Goal: Information Seeking & Learning: Learn about a topic

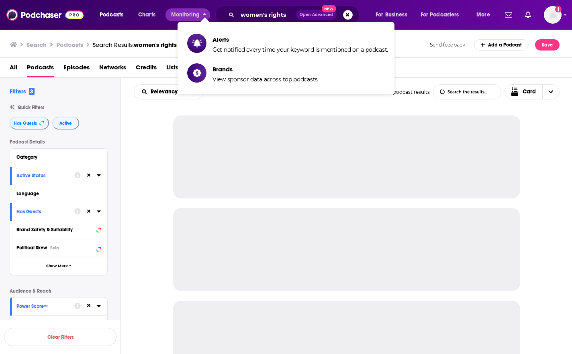
click at [235, 12] on div "women's rights Open Advanced New" at bounding box center [287, 15] width 144 height 18
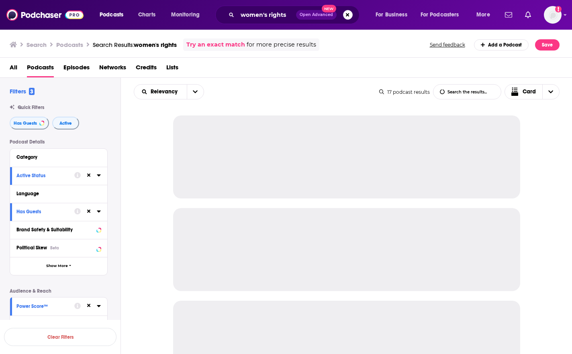
click at [235, 12] on div "women's rights Open Advanced New" at bounding box center [287, 15] width 144 height 18
click at [245, 11] on input "women's rights" at bounding box center [266, 14] width 59 height 13
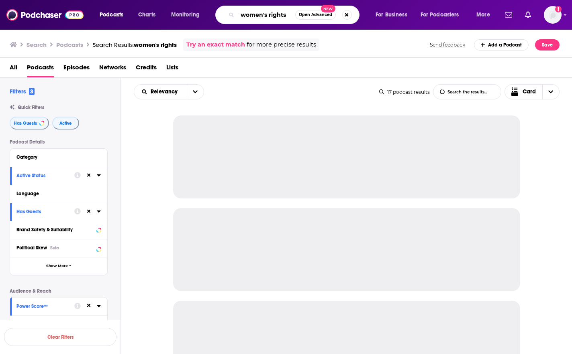
click at [245, 11] on input "women's rights" at bounding box center [266, 14] width 58 height 13
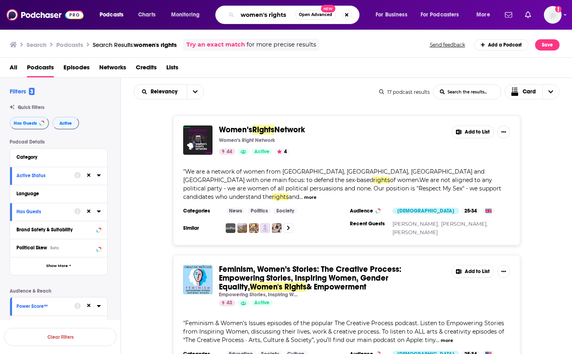
type input "e"
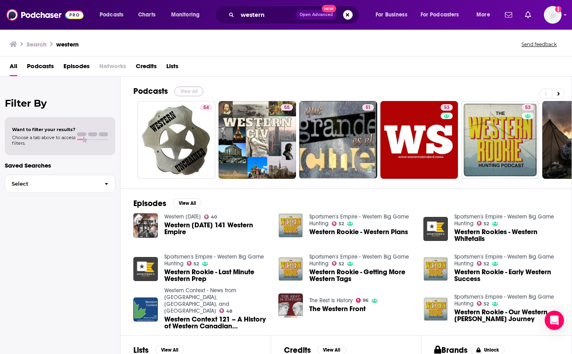
click at [189, 89] on button "View All" at bounding box center [188, 92] width 29 height 10
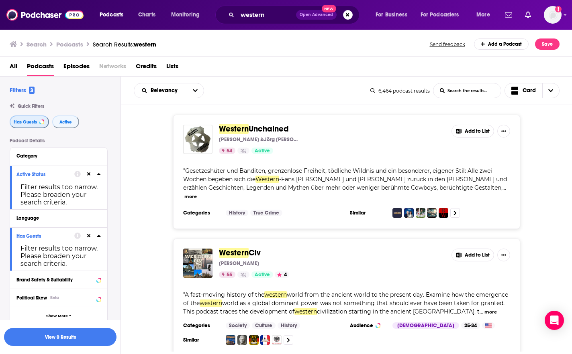
click at [28, 122] on span "Has Guests" at bounding box center [25, 122] width 23 height 4
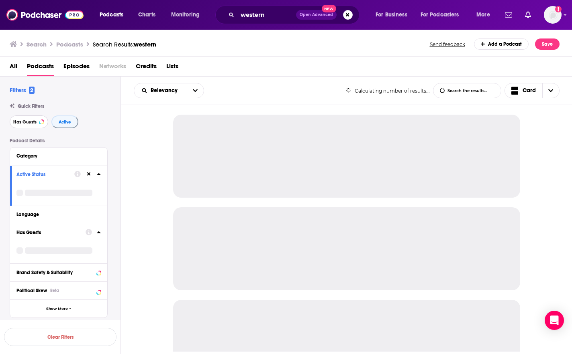
click at [28, 122] on span "Has Guests" at bounding box center [24, 122] width 23 height 4
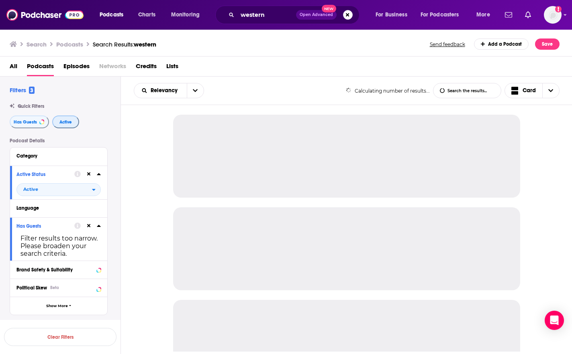
click at [62, 122] on span "Active" at bounding box center [65, 122] width 12 height 4
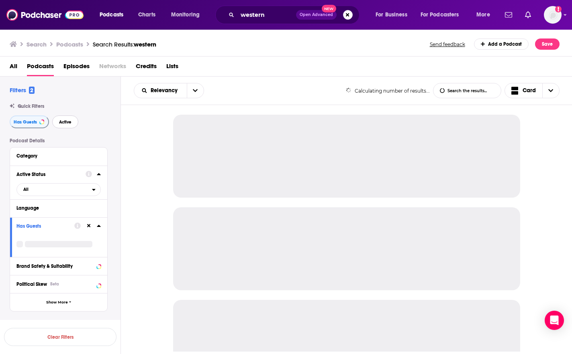
click at [62, 122] on span "Active" at bounding box center [65, 122] width 12 height 4
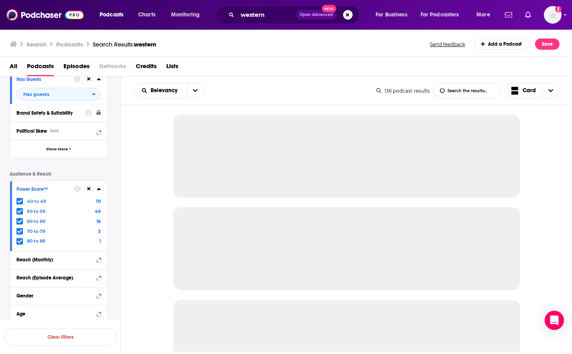
scroll to position [201, 0]
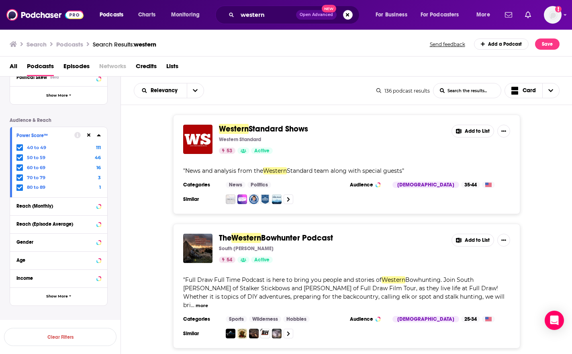
click at [90, 136] on icon at bounding box center [89, 136] width 4 height 4
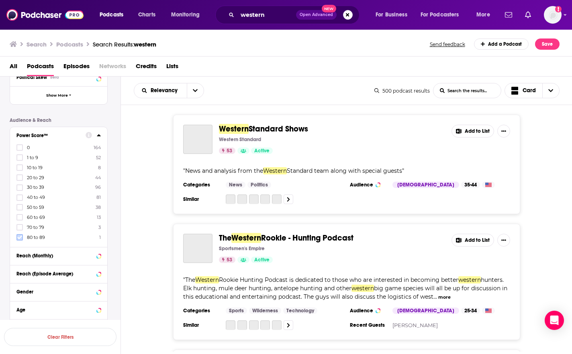
click at [18, 236] on icon at bounding box center [19, 237] width 5 height 5
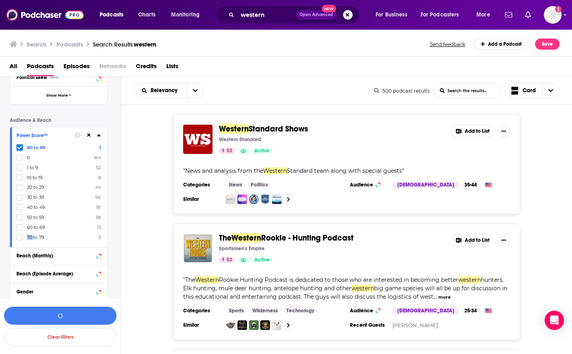
click at [18, 236] on icon at bounding box center [19, 237] width 5 height 5
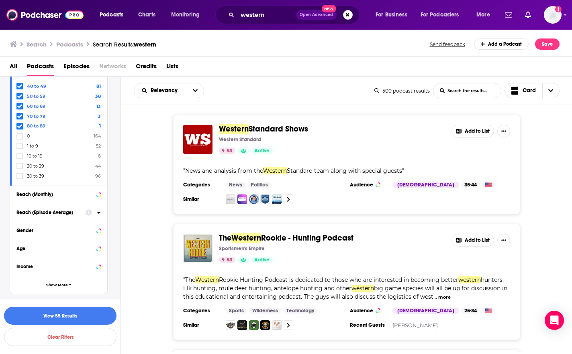
scroll to position [264, 0]
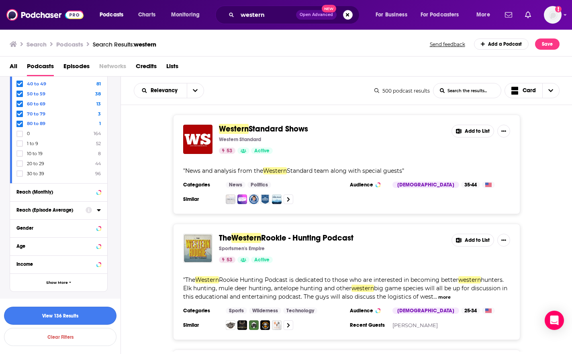
click at [43, 314] on button "View 136 Results" at bounding box center [60, 316] width 112 height 18
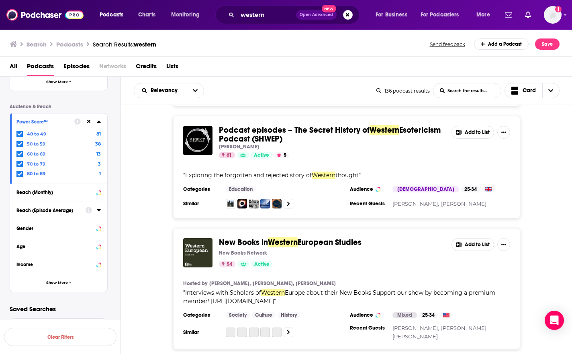
scroll to position [843, 0]
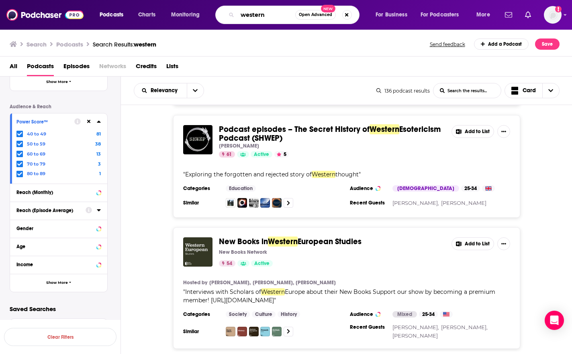
click at [259, 16] on input "western" at bounding box center [266, 14] width 58 height 13
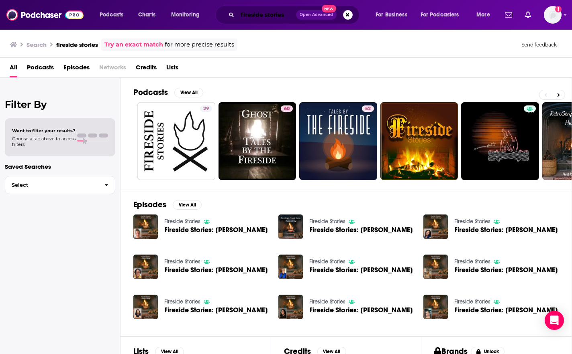
click at [273, 11] on input "fireside stories" at bounding box center [266, 14] width 59 height 13
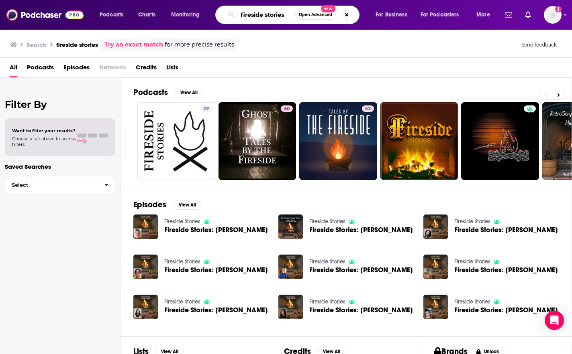
click at [273, 11] on input "fireside stories" at bounding box center [266, 14] width 58 height 13
paste input "Wild West History Association"
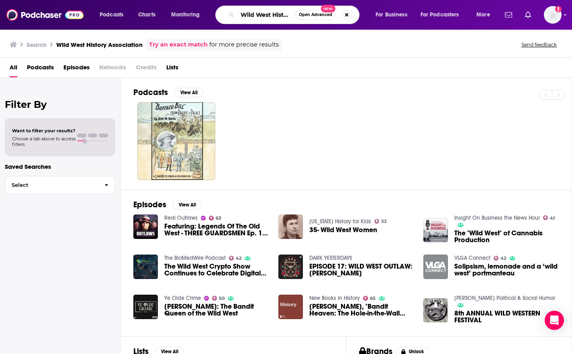
scroll to position [0, 39]
drag, startPoint x: 274, startPoint y: 13, endPoint x: 336, endPoint y: 15, distance: 62.7
click at [336, 15] on div "Wild West History Association Open Advanced New" at bounding box center [287, 15] width 144 height 18
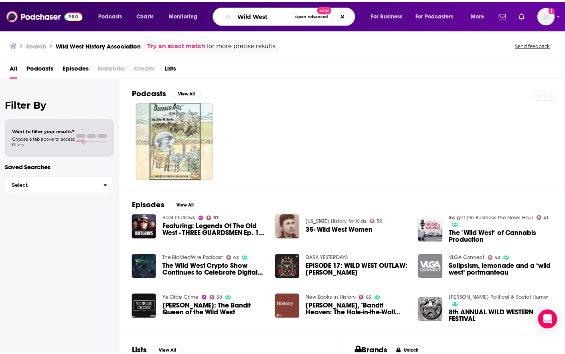
scroll to position [0, 0]
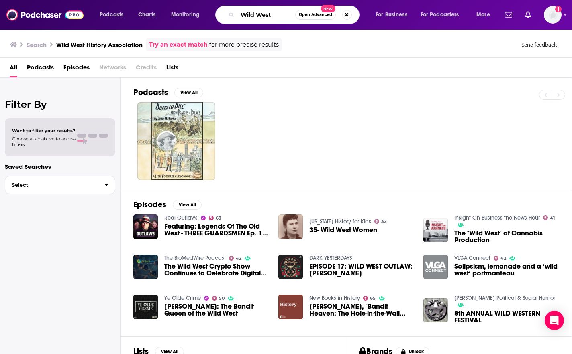
type input "Wild West"
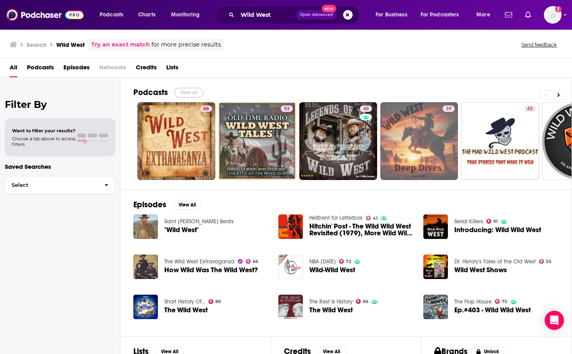
click at [190, 90] on button "View All" at bounding box center [188, 93] width 29 height 10
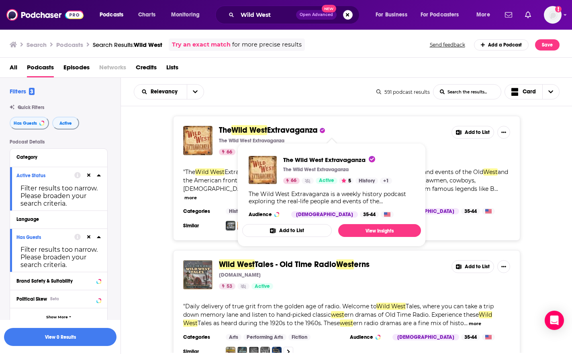
click at [262, 130] on span "Wild West" at bounding box center [249, 130] width 36 height 10
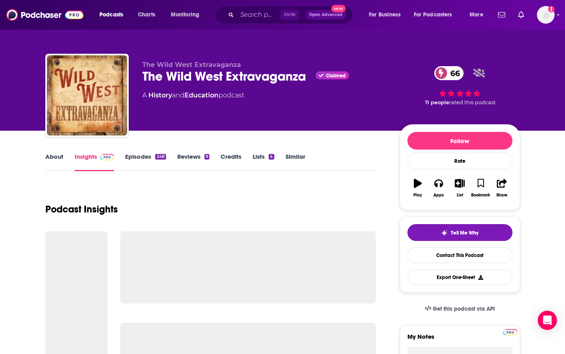
click at [184, 77] on div "The Wild West Extravaganza Claimed 66" at bounding box center [264, 77] width 245 height 16
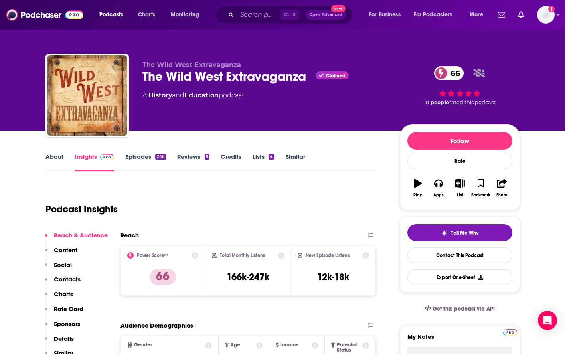
click at [184, 77] on div "The Wild West Extravaganza Claimed 66" at bounding box center [264, 77] width 245 height 16
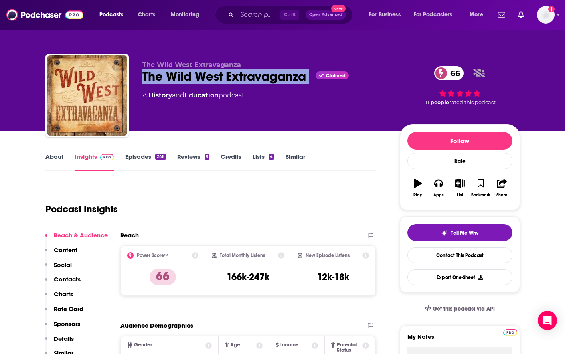
copy div "The Wild West Extravaganza"
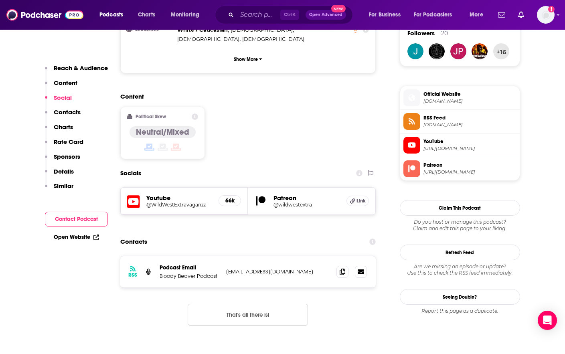
scroll to position [602, 0]
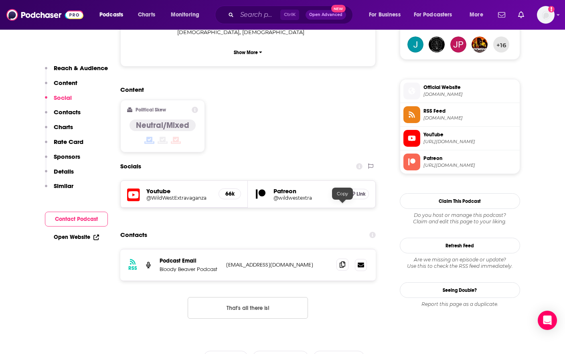
click at [341, 262] on icon at bounding box center [343, 265] width 6 height 6
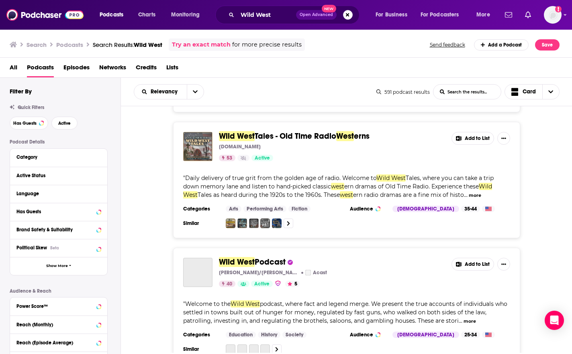
scroll to position [120, 0]
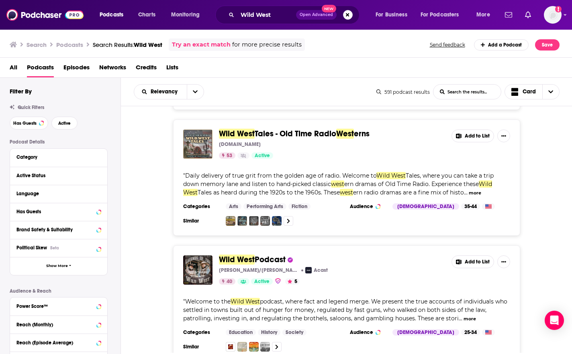
click at [480, 190] on button "more" at bounding box center [474, 193] width 12 height 7
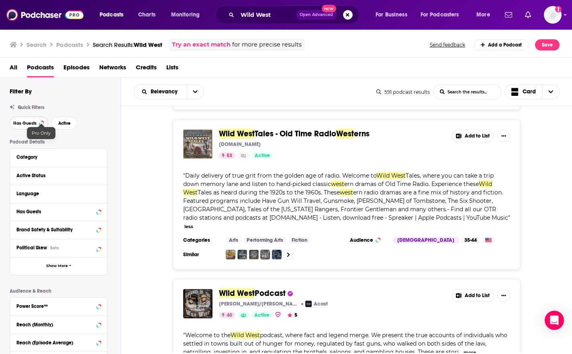
click at [40, 124] on div at bounding box center [41, 123] width 3 height 3
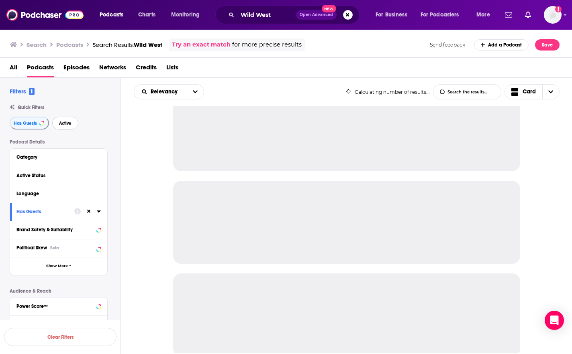
click at [61, 126] on button "Active" at bounding box center [65, 123] width 26 height 13
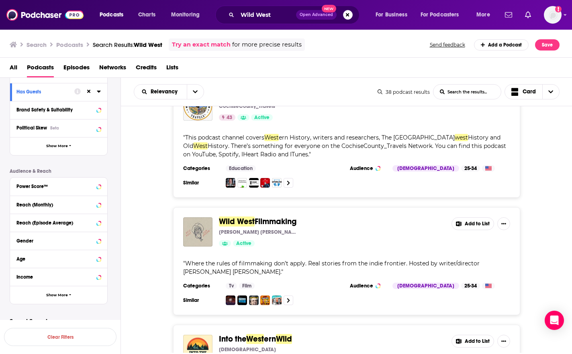
scroll to position [131, 0]
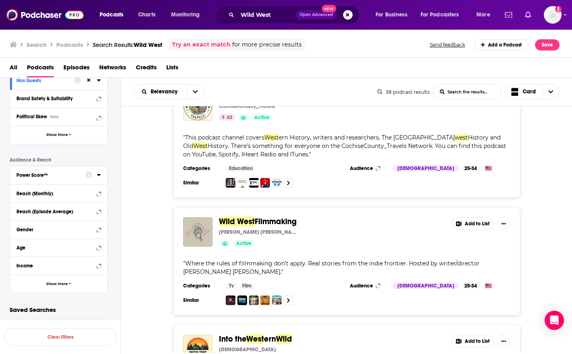
click at [49, 174] on div "Power Score™" at bounding box center [48, 176] width 64 height 6
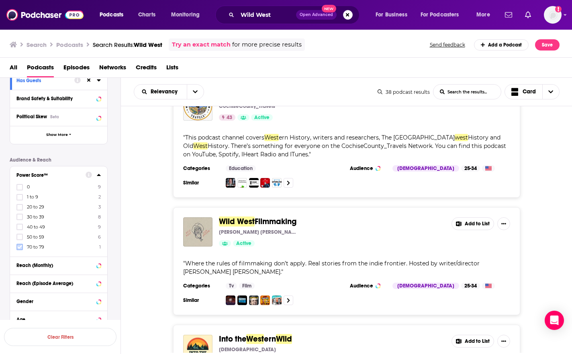
click at [21, 249] on icon at bounding box center [19, 247] width 5 height 5
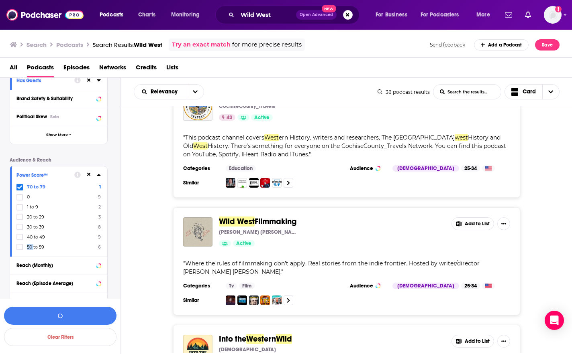
click at [21, 249] on icon at bounding box center [19, 247] width 5 height 5
click at [42, 312] on button "View 16 Results" at bounding box center [60, 316] width 112 height 18
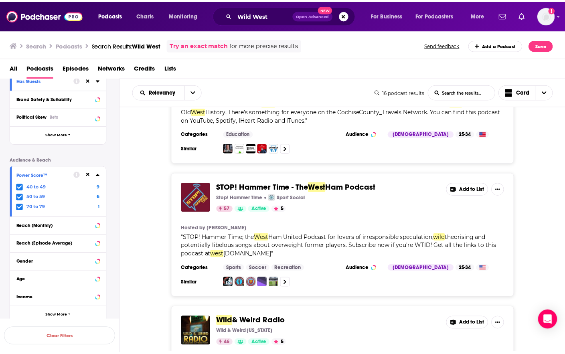
scroll to position [115, 0]
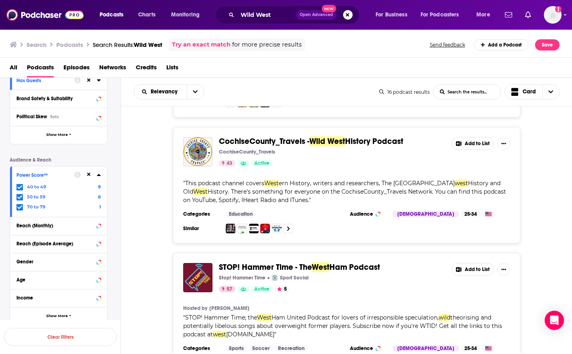
click at [249, 143] on span "CochiseCounty_Travels -" at bounding box center [264, 141] width 90 height 10
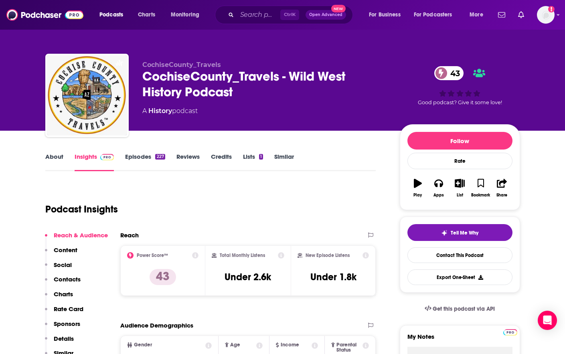
click at [184, 84] on div "CochiseCounty_Travels - Wild West History Podcast 43" at bounding box center [264, 84] width 245 height 31
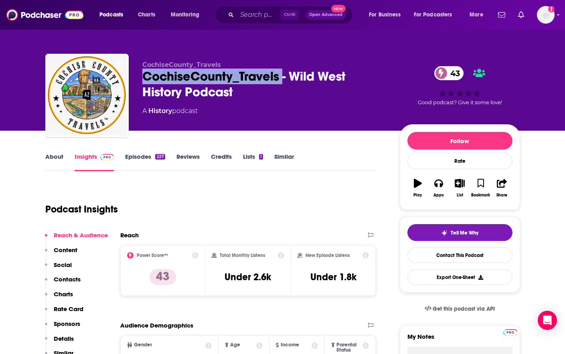
click at [184, 84] on div "CochiseCounty_Travels - Wild West History Podcast 43" at bounding box center [264, 84] width 245 height 31
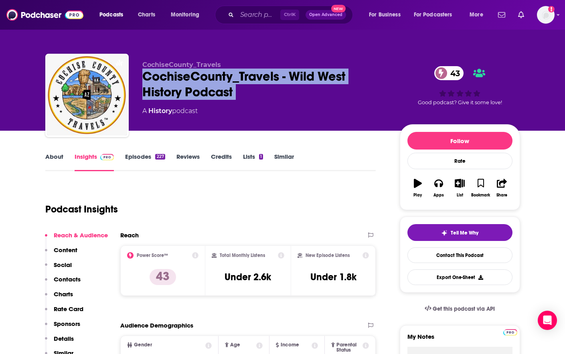
click at [184, 84] on div "CochiseCounty_Travels - Wild West History Podcast 43" at bounding box center [264, 84] width 245 height 31
copy div "CochiseCounty_Travels - Wild West History Podcast 43"
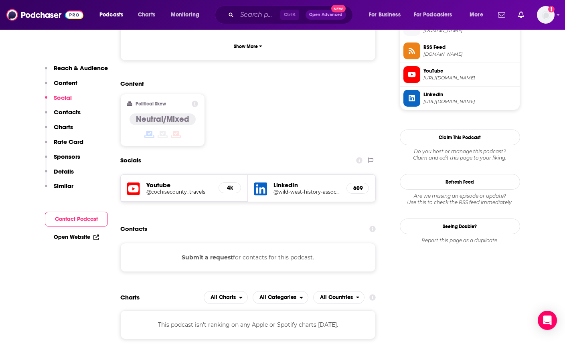
scroll to position [602, 0]
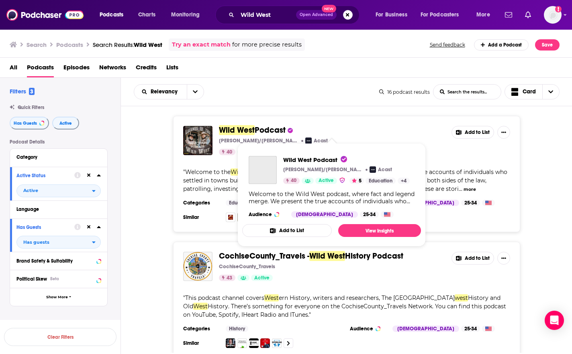
click at [246, 130] on span "Wild West" at bounding box center [237, 130] width 36 height 10
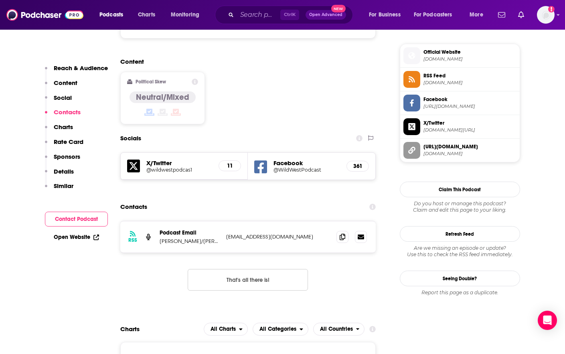
scroll to position [642, 0]
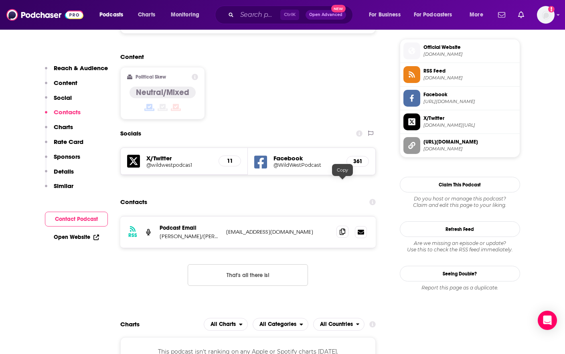
click at [343, 229] on icon at bounding box center [343, 232] width 6 height 6
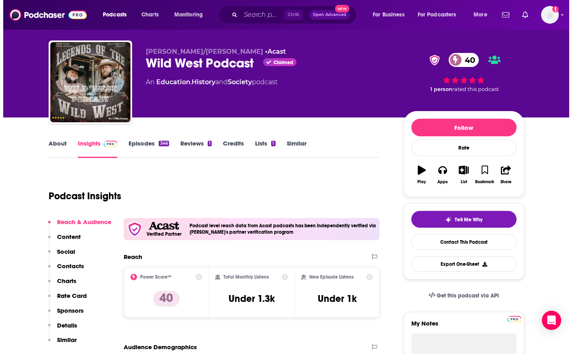
scroll to position [0, 0]
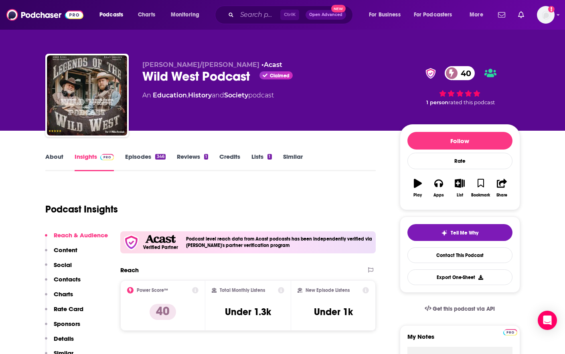
click at [189, 73] on div "Wild West Podcast Claimed 40" at bounding box center [264, 77] width 245 height 16
copy div "Wild West Podcast"
click at [259, 12] on input "Search podcasts, credits, & more..." at bounding box center [258, 14] width 43 height 13
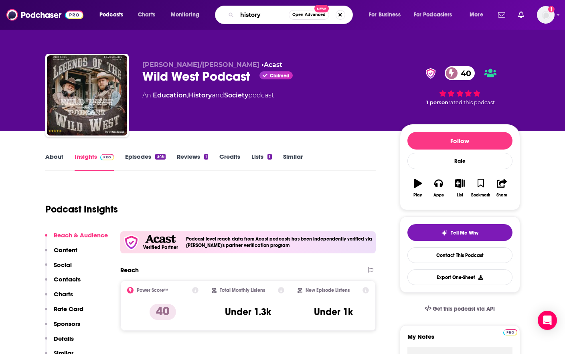
type input "history"
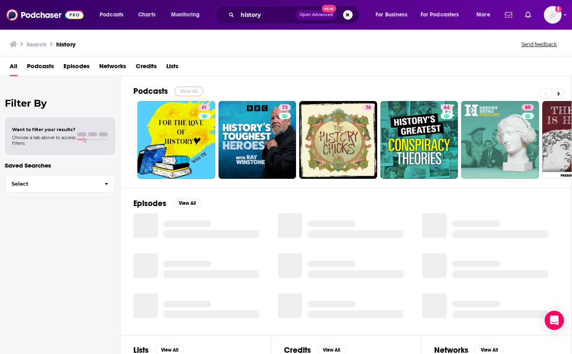
click at [185, 94] on button "View All" at bounding box center [188, 92] width 29 height 10
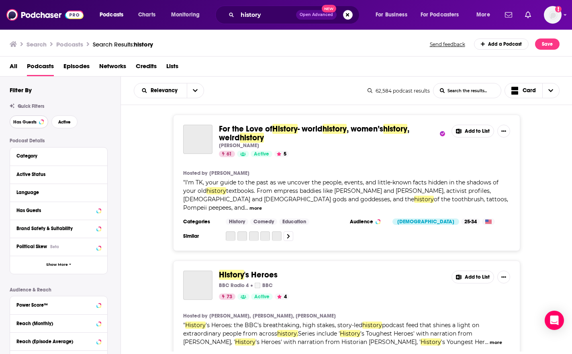
click at [25, 122] on span "Has Guests" at bounding box center [24, 122] width 23 height 4
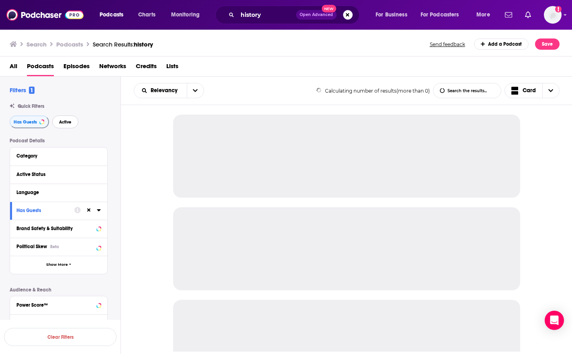
click at [69, 121] on span "Active" at bounding box center [65, 122] width 12 height 4
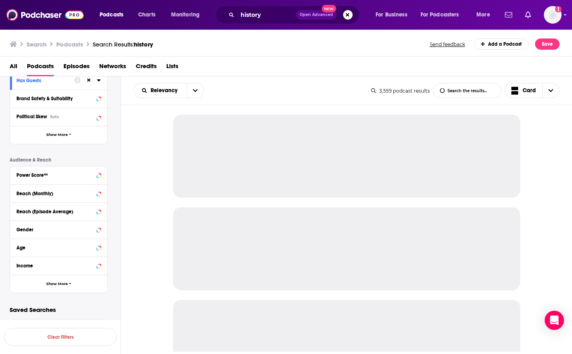
scroll to position [131, 0]
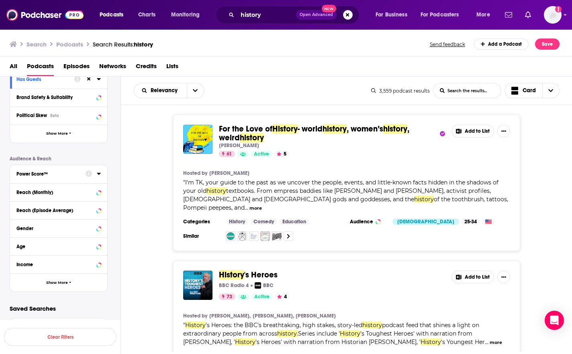
click at [49, 169] on button "Power Score™" at bounding box center [50, 174] width 69 height 10
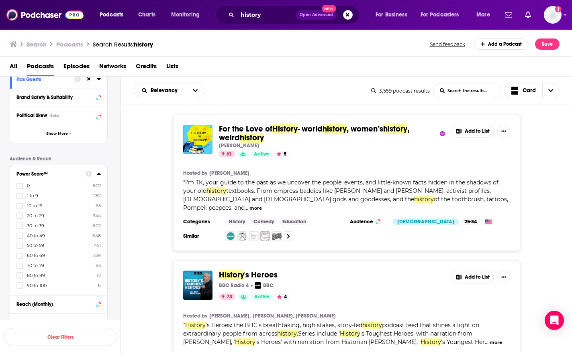
click at [37, 289] on label "90 to 100 6" at bounding box center [58, 285] width 84 height 7
click at [20, 288] on input "multiSelectOption-90-10" at bounding box center [20, 288] width 0 height 0
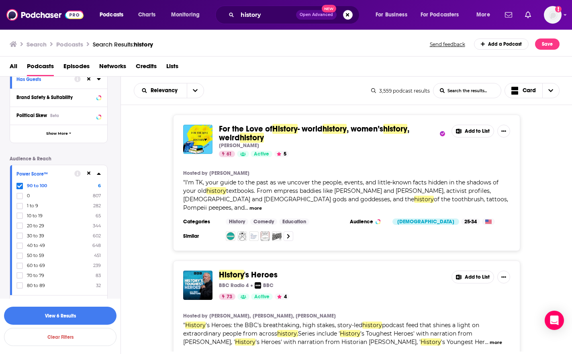
click at [37, 287] on span "80 to 89" at bounding box center [36, 286] width 18 height 6
click at [20, 288] on input "multiSelectOption-80-10" at bounding box center [20, 288] width 0 height 0
click at [37, 287] on span "70 to 79" at bounding box center [35, 286] width 17 height 6
click at [20, 288] on input "multiSelectOption-70-10" at bounding box center [20, 288] width 0 height 0
click at [37, 287] on span "60 to 69" at bounding box center [36, 286] width 18 height 6
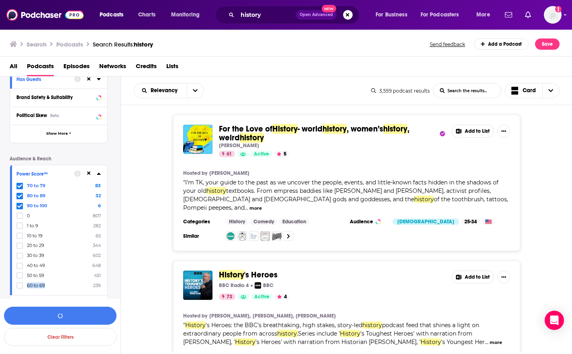
click at [20, 288] on input "multiSelectOption-60-10" at bounding box center [20, 288] width 0 height 0
click at [37, 287] on span "50 to 59" at bounding box center [35, 286] width 17 height 6
click at [20, 288] on input "multiSelectOption-50-10" at bounding box center [20, 288] width 0 height 0
click at [41, 311] on button "View 360 Results" at bounding box center [60, 316] width 112 height 18
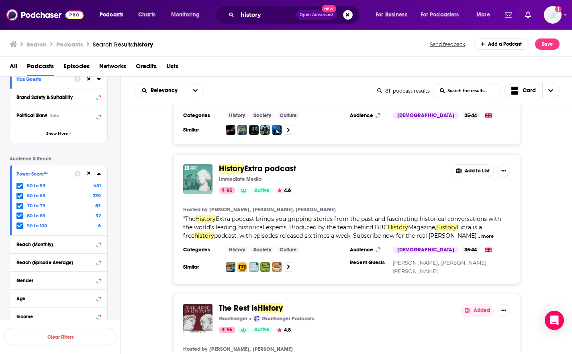
scroll to position [281, 0]
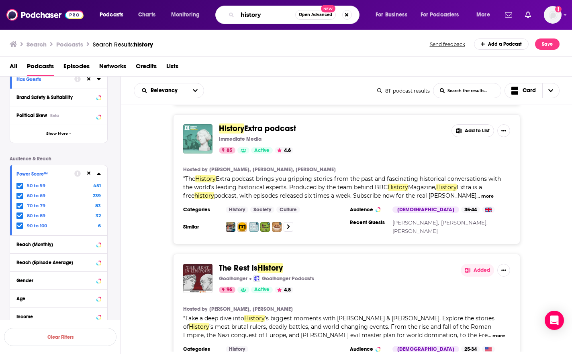
click at [277, 15] on input "history" at bounding box center [266, 14] width 58 height 13
type input "historical fiction"
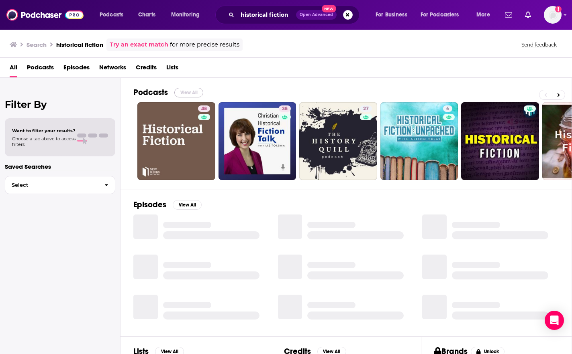
click at [186, 89] on button "View All" at bounding box center [188, 93] width 29 height 10
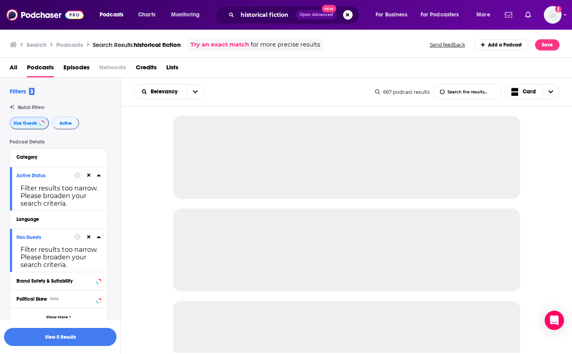
click at [30, 124] on span "Has Guests" at bounding box center [25, 123] width 23 height 4
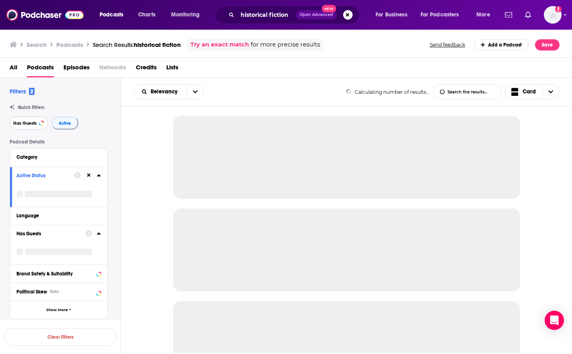
click at [30, 124] on span "Has Guests" at bounding box center [24, 123] width 23 height 4
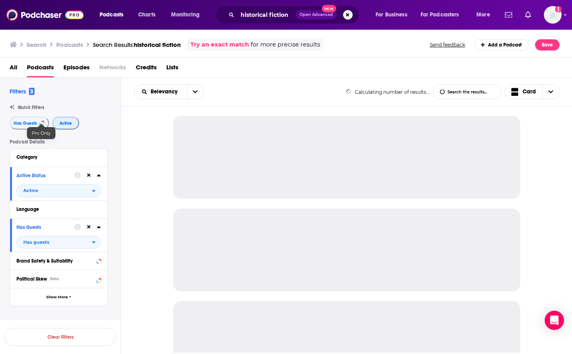
click at [63, 124] on span "Active" at bounding box center [65, 123] width 12 height 4
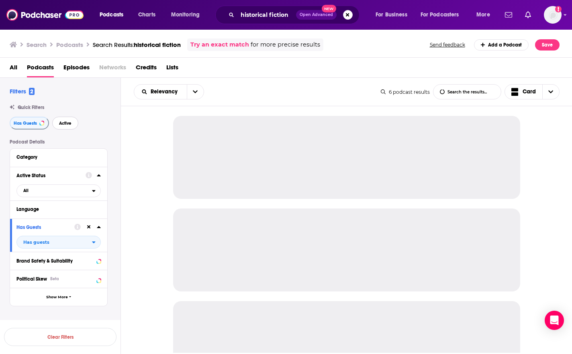
click at [63, 124] on span "Active" at bounding box center [65, 123] width 12 height 4
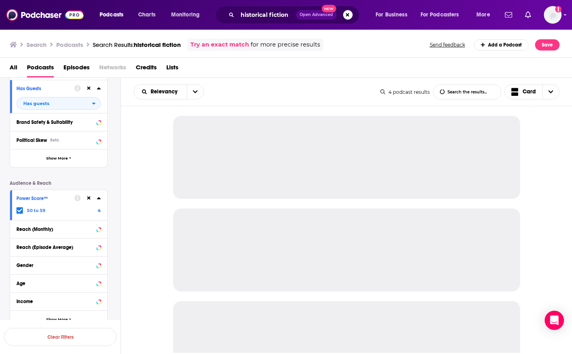
scroll to position [161, 0]
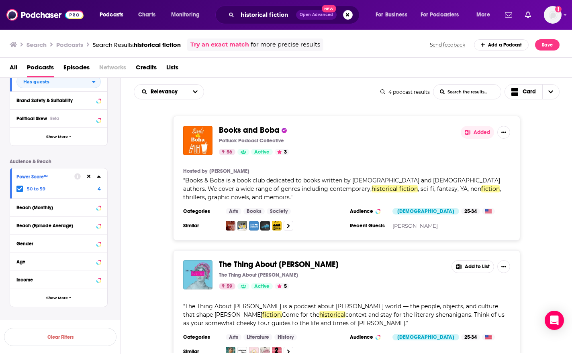
click at [19, 190] on icon at bounding box center [19, 189] width 5 height 4
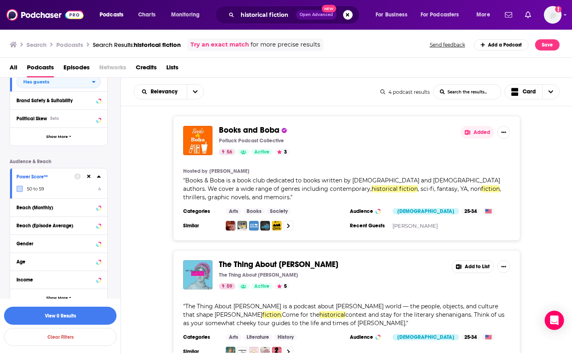
click at [87, 177] on icon at bounding box center [89, 176] width 4 height 5
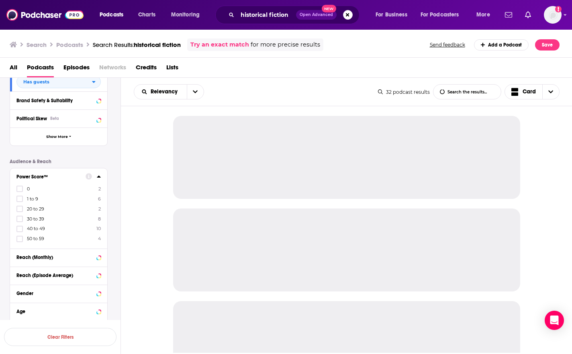
click at [38, 241] on span "50 to 59" at bounding box center [35, 239] width 17 height 6
click at [20, 242] on input "multiSelectOption-50-5" at bounding box center [20, 242] width 0 height 0
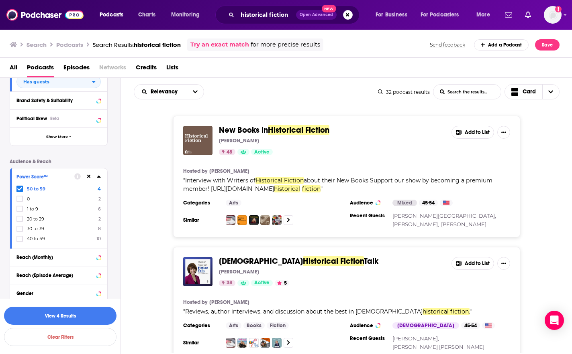
click at [38, 240] on span "40 to 49" at bounding box center [36, 239] width 18 height 6
click at [20, 242] on input "multiSelectOption-40-5" at bounding box center [20, 242] width 0 height 0
click at [71, 314] on button "View 14 Results" at bounding box center [60, 316] width 112 height 18
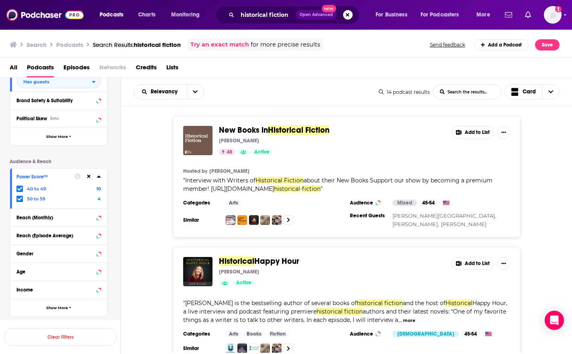
click at [253, 129] on span "New Books in" at bounding box center [243, 130] width 49 height 10
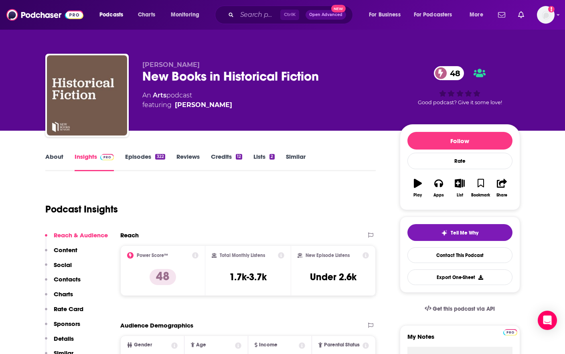
click at [179, 75] on div "New Books in Historical Fiction 48" at bounding box center [264, 77] width 245 height 16
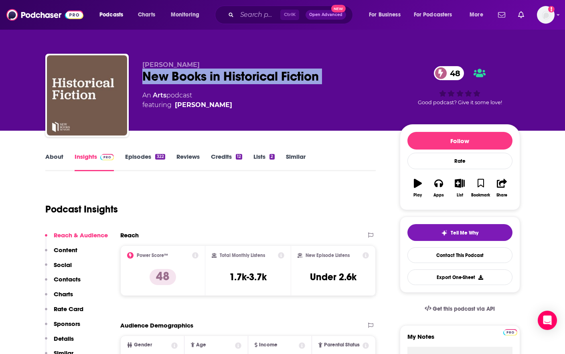
click at [179, 75] on div "New Books in Historical Fiction 48" at bounding box center [264, 77] width 245 height 16
copy div "New Books in Historical Fiction 48"
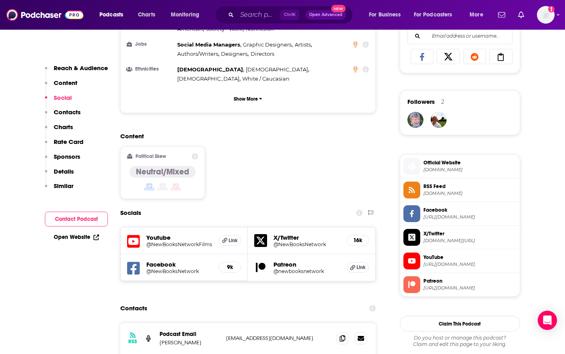
scroll to position [602, 0]
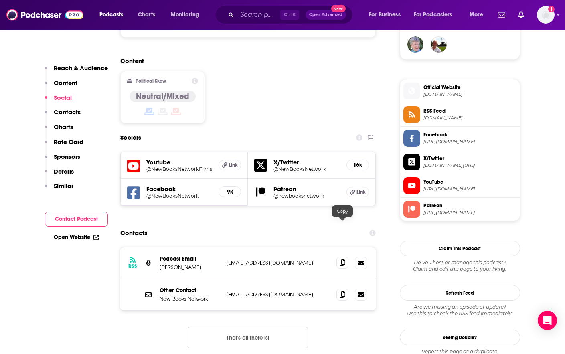
click at [340, 260] on icon at bounding box center [343, 263] width 6 height 6
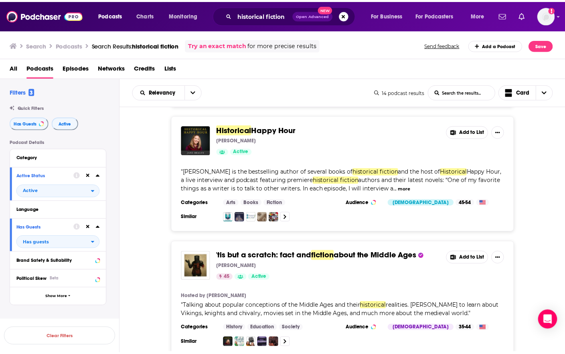
scroll to position [120, 0]
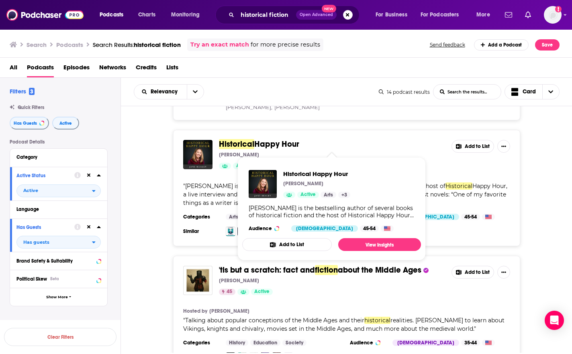
click at [230, 141] on span "Historical" at bounding box center [236, 144] width 35 height 10
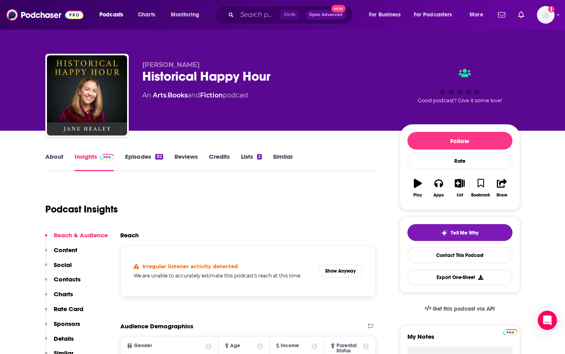
scroll to position [80, 0]
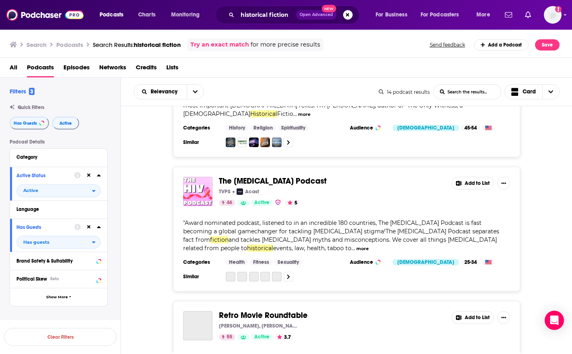
scroll to position [1445, 0]
